Goal: Task Accomplishment & Management: Manage account settings

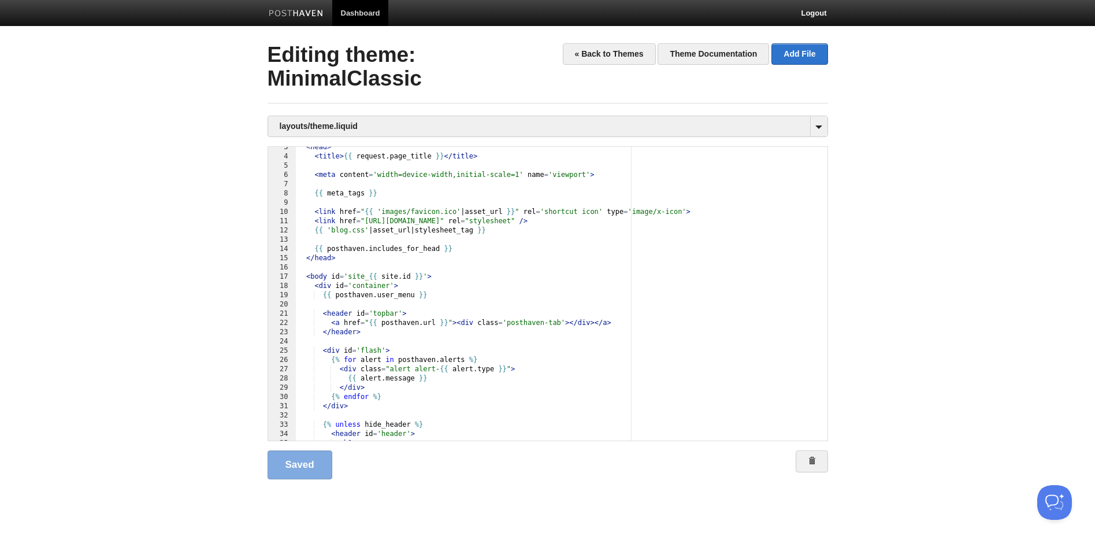
scroll to position [23, 0]
click at [628, 54] on link "« Back to Themes" at bounding box center [609, 53] width 93 height 21
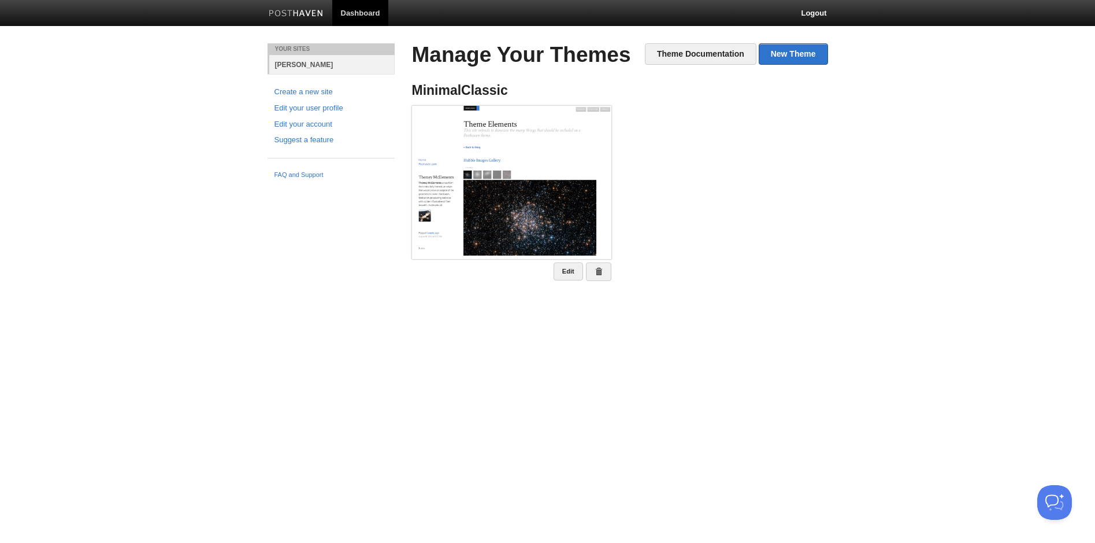
click at [286, 66] on link "[PERSON_NAME]" at bounding box center [331, 64] width 125 height 19
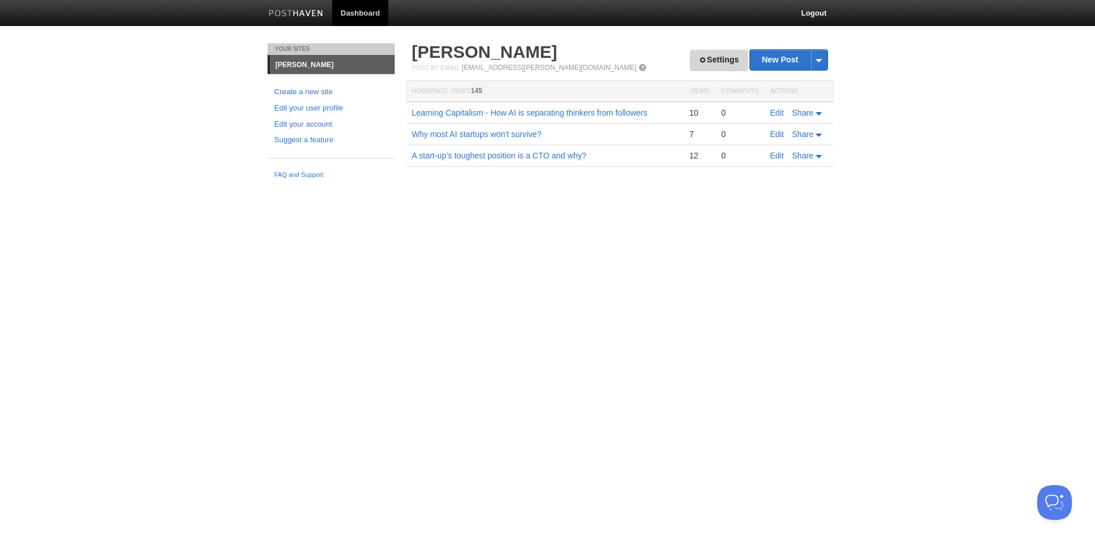
click at [726, 60] on link "Settings" at bounding box center [718, 60] width 57 height 21
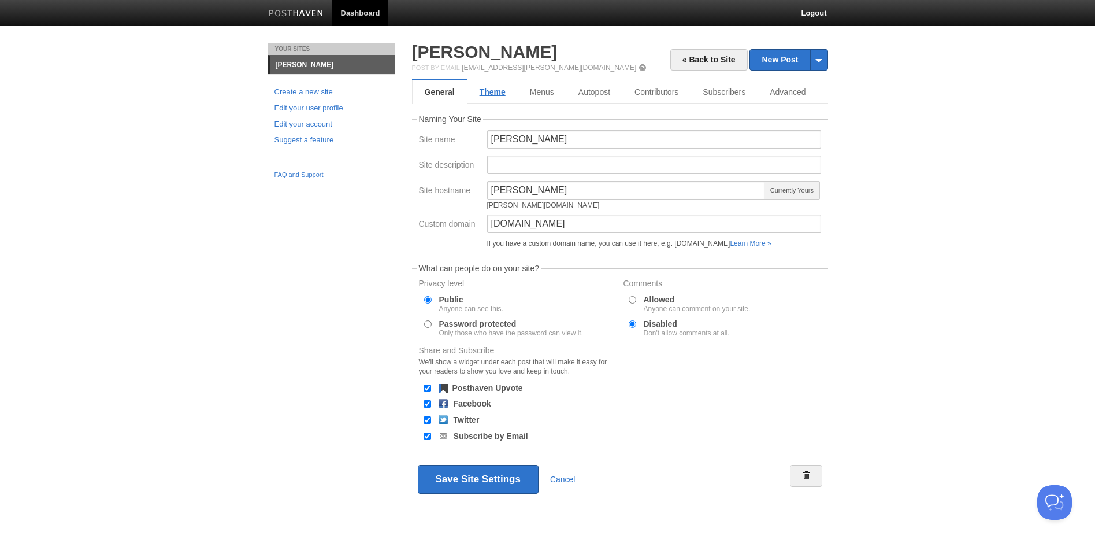
click at [497, 94] on link "Theme" at bounding box center [493, 91] width 50 height 23
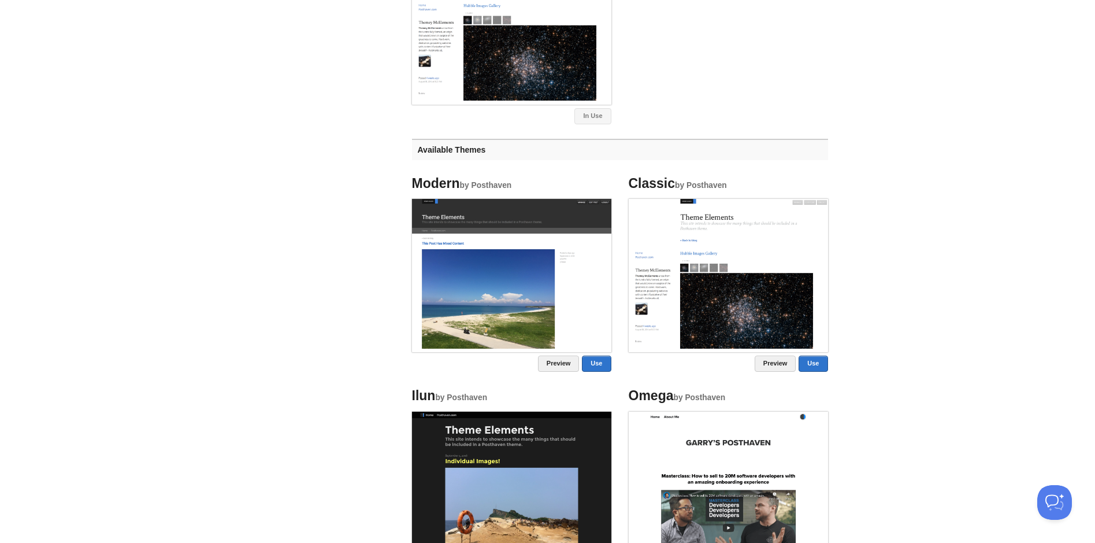
scroll to position [461, 0]
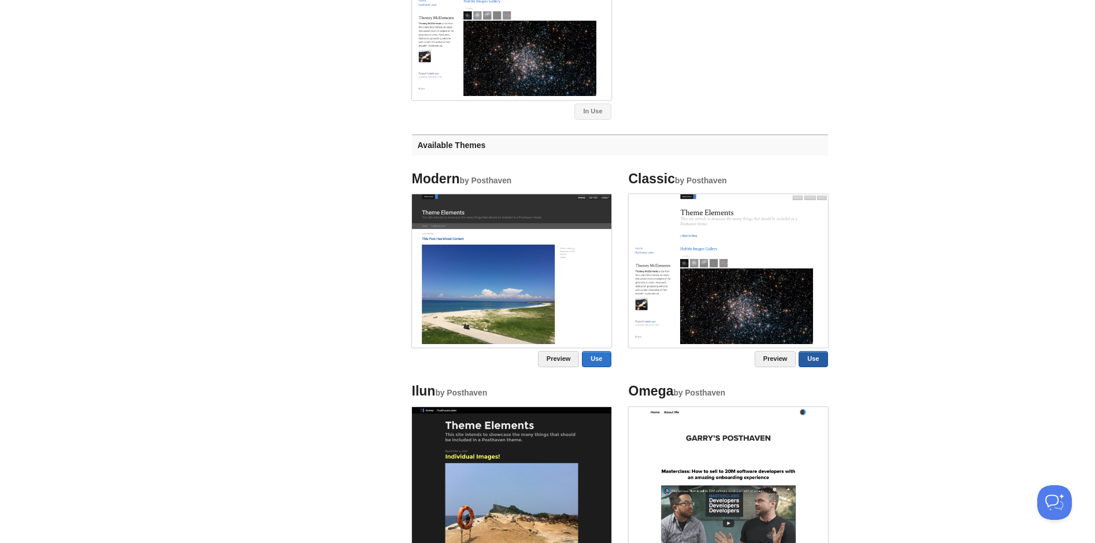
click at [817, 358] on link "Use" at bounding box center [813, 359] width 29 height 16
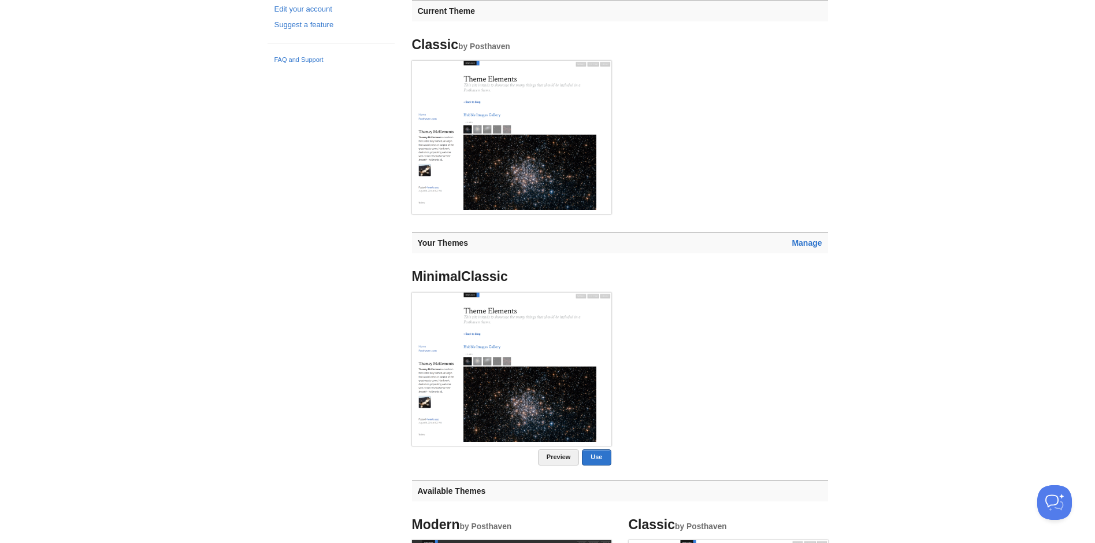
scroll to position [113, 0]
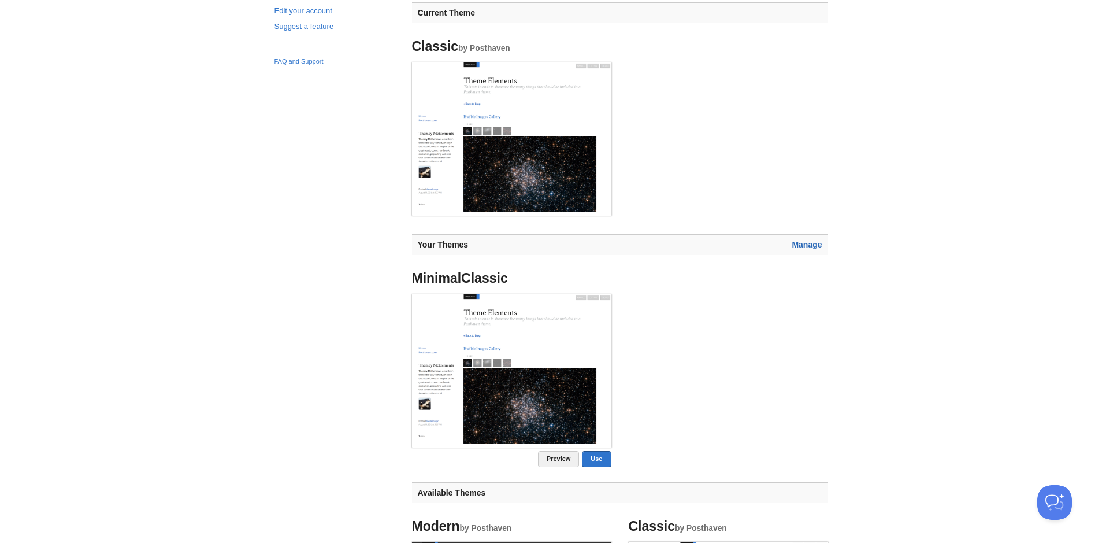
click at [806, 246] on link "Manage" at bounding box center [807, 244] width 30 height 9
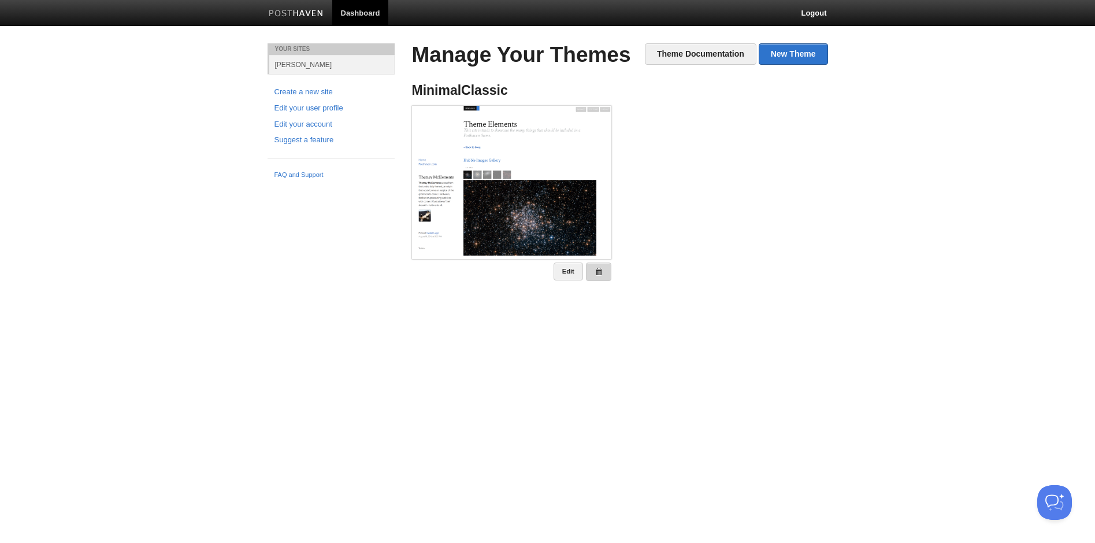
click at [598, 272] on span at bounding box center [599, 272] width 8 height 8
